Goal: Task Accomplishment & Management: Manage account settings

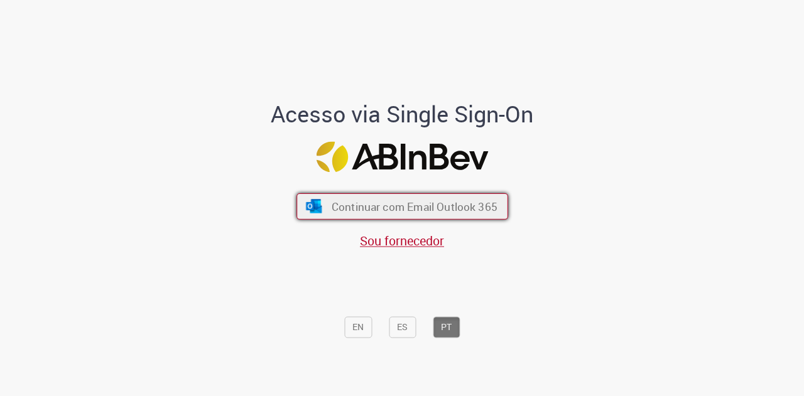
click at [426, 195] on button "Continuar com Email Outlook 365" at bounding box center [402, 206] width 212 height 26
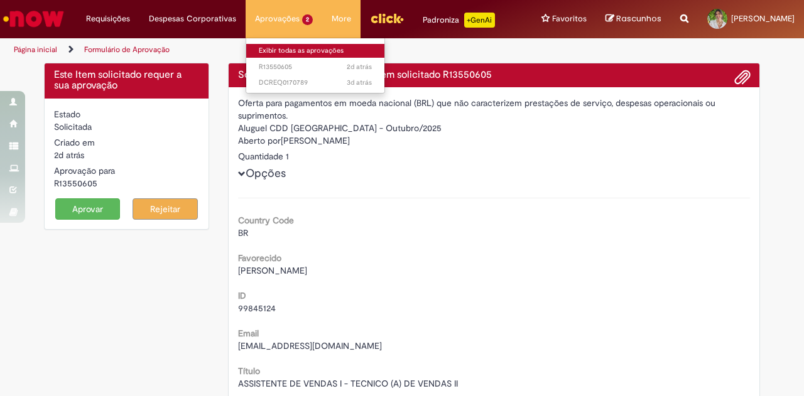
click at [290, 47] on link "Exibir todas as aprovações" at bounding box center [315, 51] width 138 height 14
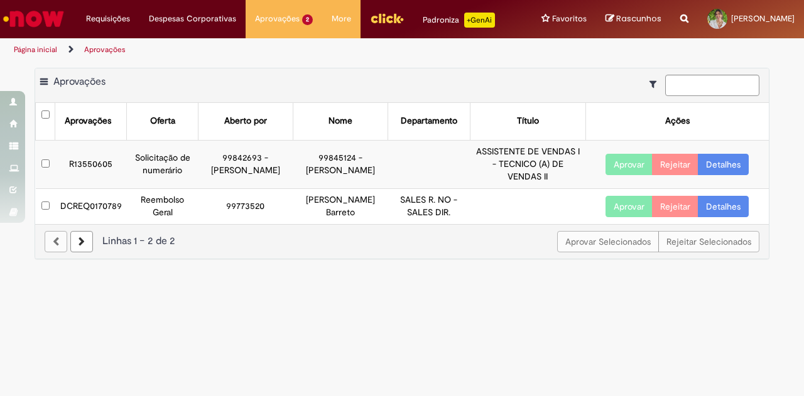
click at [632, 209] on button "Aprovar" at bounding box center [628, 206] width 47 height 21
